Goal: Find specific page/section: Find specific page/section

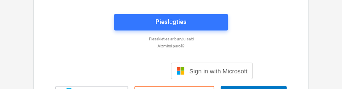
scroll to position [49, 0]
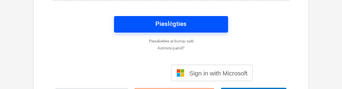
type input "[EMAIL_ADDRESS][DOMAIN_NAME]"
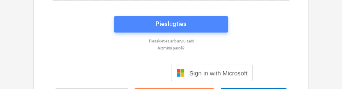
click at [183, 22] on div "Pieslēgties" at bounding box center [170, 23] width 31 height 11
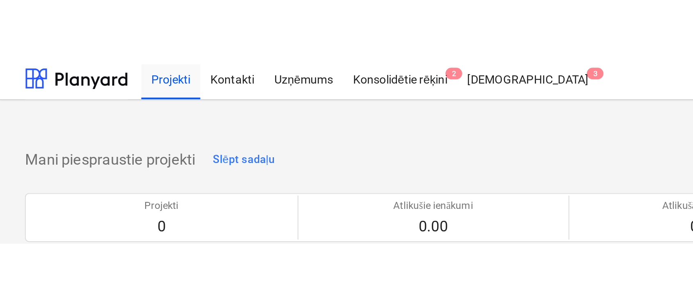
scroll to position [219, 0]
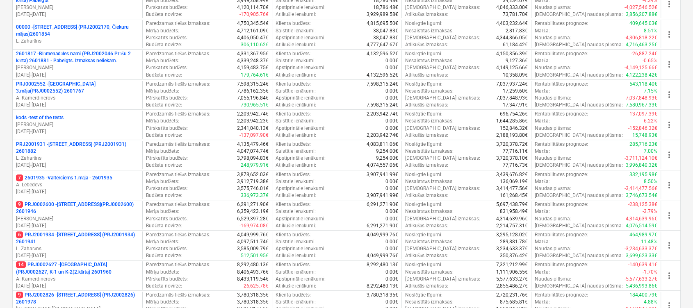
click at [95, 88] on p "6 PRJ2001934 - [STREET_ADDRESS] (PRJ2001934) 2601941" at bounding box center [77, 239] width 123 height 14
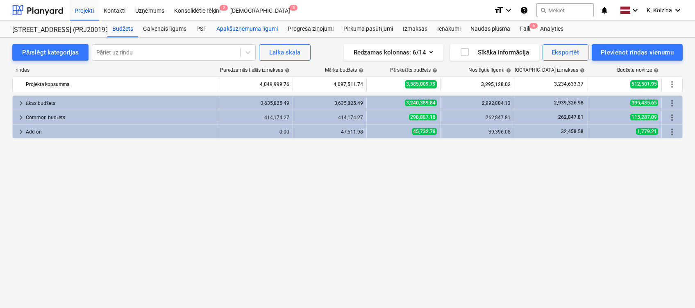
click at [259, 32] on div "Apakšuzņēmuma līgumi" at bounding box center [247, 29] width 71 height 16
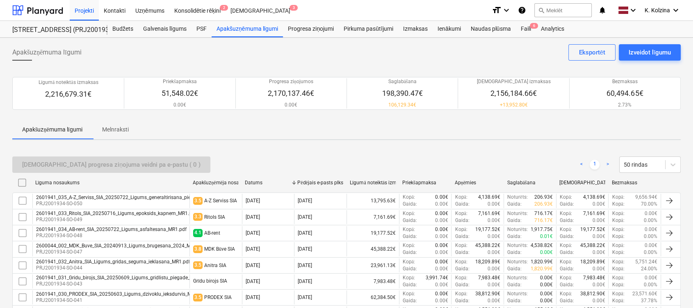
scroll to position [219, 0]
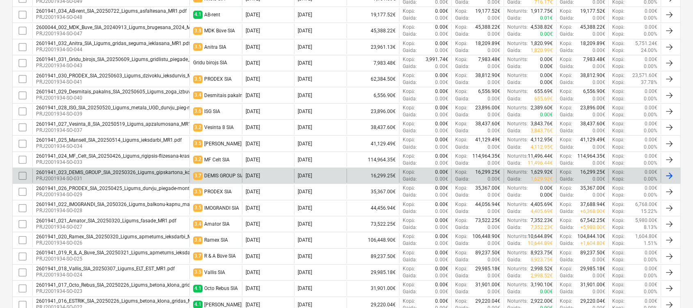
click at [78, 88] on p "PRJ2001934-SO-031" at bounding box center [131, 178] width 191 height 7
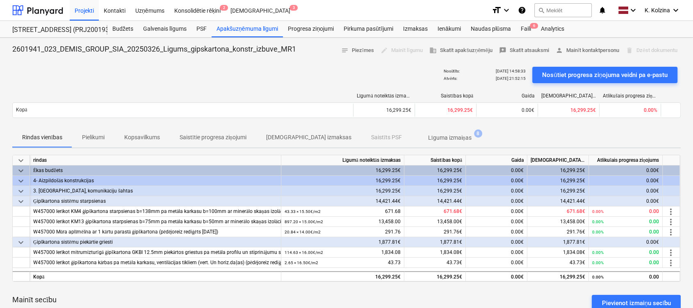
click at [342, 88] on p "Līguma izmaiņas" at bounding box center [449, 138] width 43 height 9
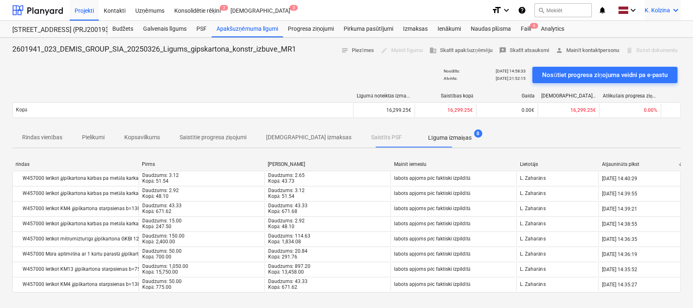
click at [342, 7] on icon "keyboard_arrow_down" at bounding box center [676, 10] width 10 height 10
click at [342, 43] on div "Izlogoties" at bounding box center [655, 45] width 49 height 13
